Goal: Information Seeking & Learning: Check status

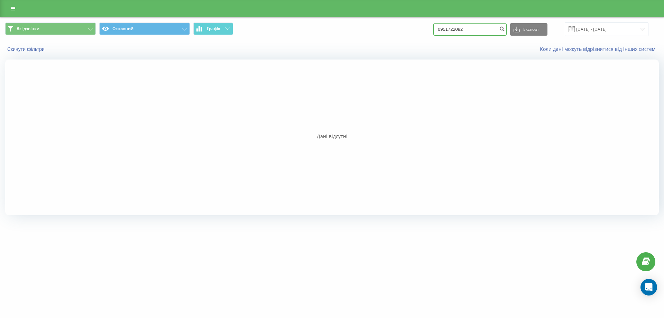
drag, startPoint x: 468, startPoint y: 32, endPoint x: 446, endPoint y: 33, distance: 21.5
click at [446, 33] on input "0951722082" at bounding box center [469, 29] width 73 height 12
drag, startPoint x: 476, startPoint y: 32, endPoint x: 382, endPoint y: 29, distance: 94.5
click at [386, 31] on div "Всі дзвінки Основний Графік 0951722082 Експорт .csv .xls .xlsx 19.05.2025 - 19.…" at bounding box center [332, 28] width 654 height 13
type input "0969670541"
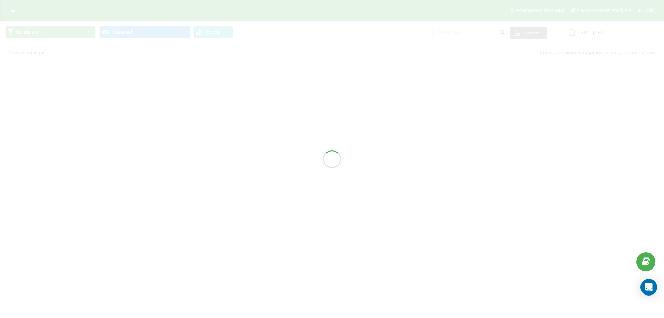
click at [481, 33] on div "Всі дзвінки Основний Графік 0969670541 Експорт .csv .xls .xlsx [DATE] - [DATE] …" at bounding box center [332, 41] width 664 height 40
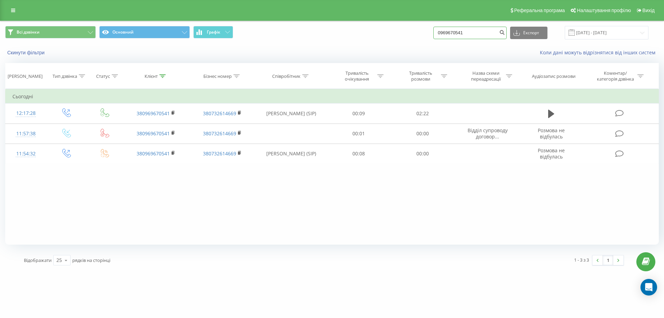
drag, startPoint x: 481, startPoint y: 33, endPoint x: 393, endPoint y: 33, distance: 87.2
click at [393, 33] on div "Всі дзвінки Основний Графік 0969670541 Експорт .csv .xls .xlsx [DATE] - [DATE]" at bounding box center [332, 32] width 654 height 13
type input "00979550795"
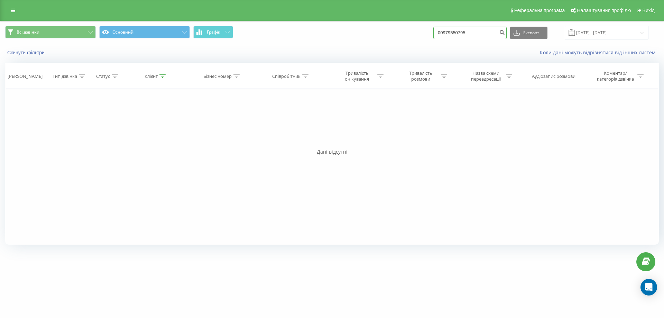
click at [447, 34] on input "00979550795" at bounding box center [469, 33] width 73 height 12
type input "0979550795"
